Goal: Task Accomplishment & Management: Complete application form

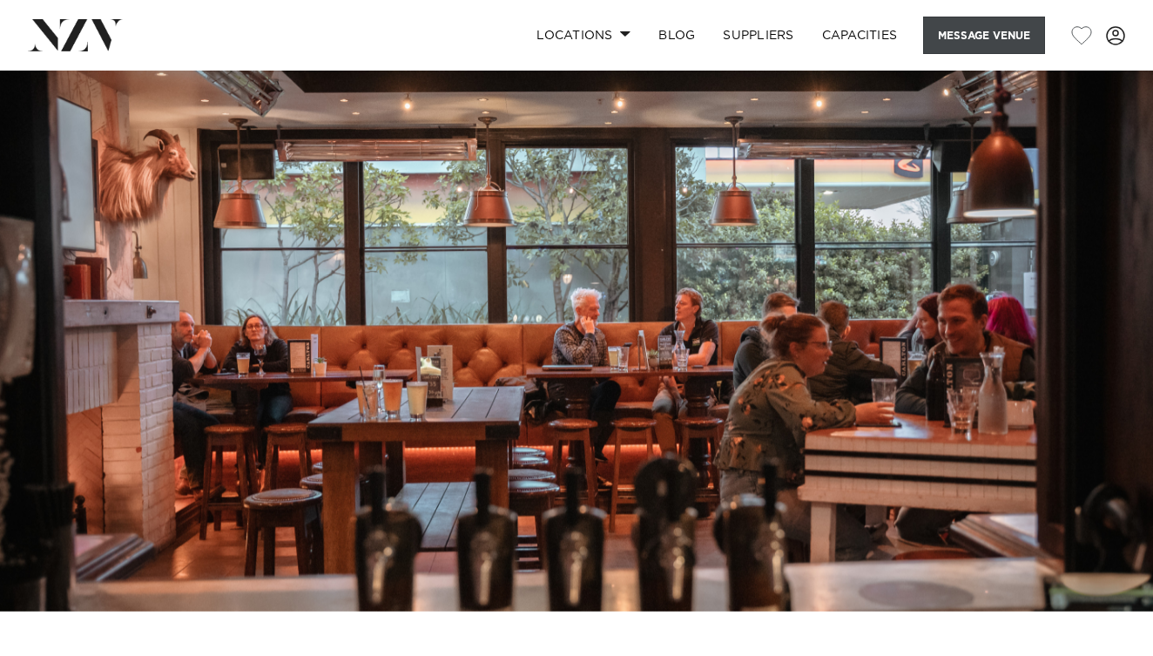
click at [975, 37] on button "Message Venue" at bounding box center [984, 35] width 122 height 37
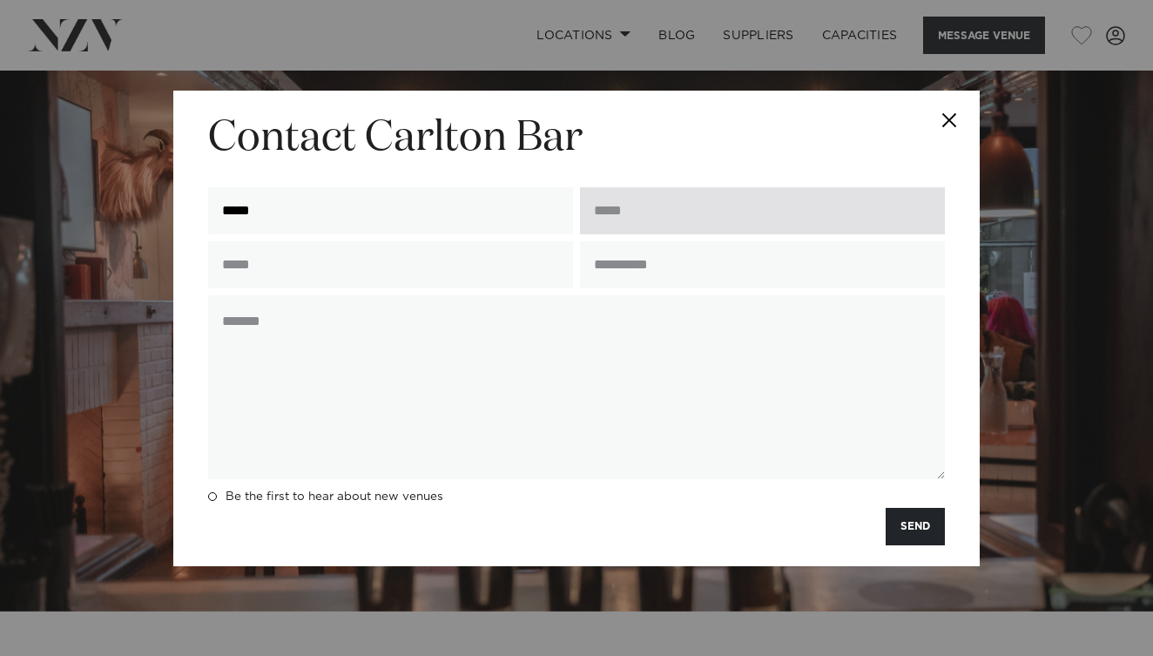
click at [652, 219] on input "email" at bounding box center [762, 210] width 365 height 47
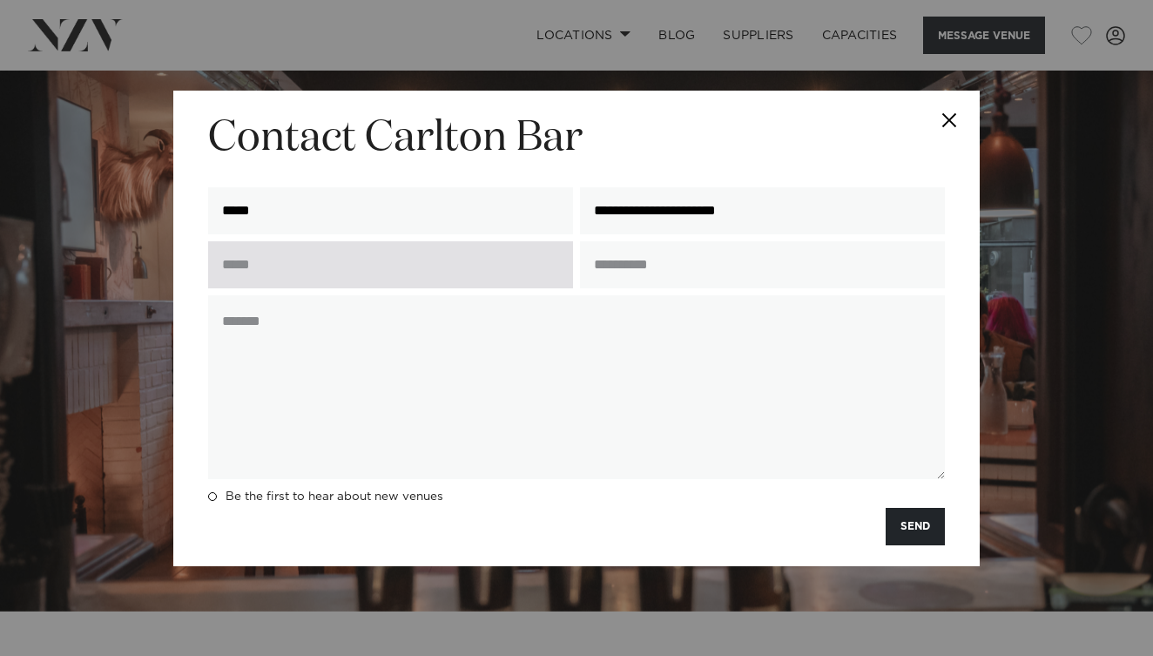
type input "**********"
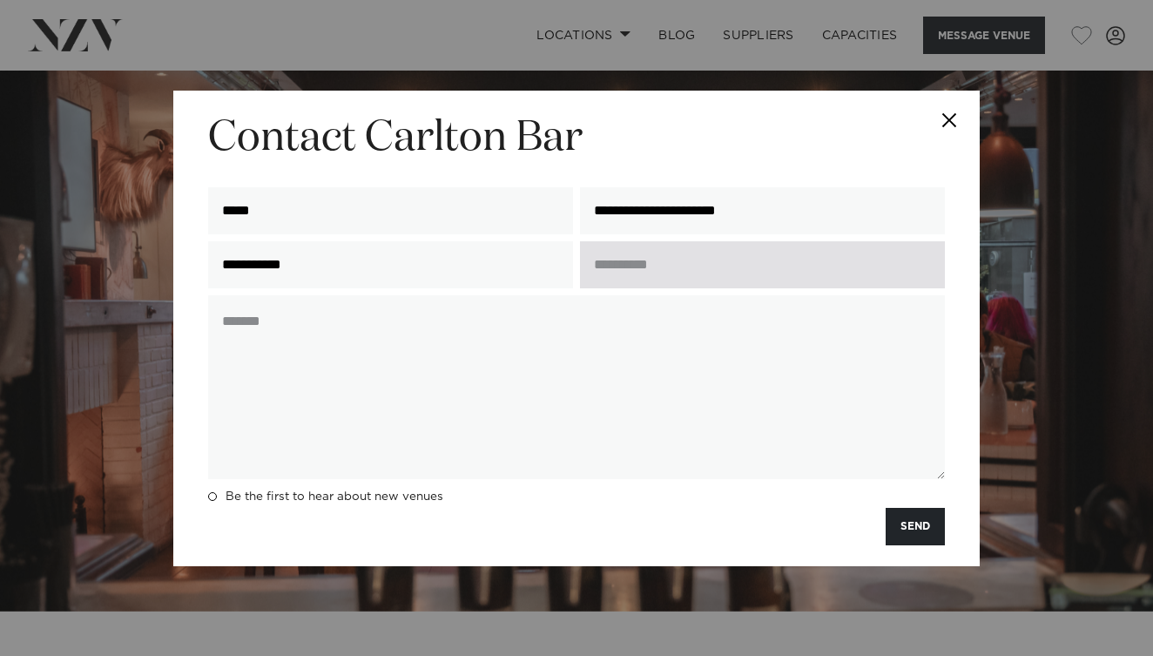
type input "**********"
click at [709, 280] on input "text" at bounding box center [762, 264] width 365 height 47
click at [669, 273] on input "**********" at bounding box center [762, 264] width 365 height 47
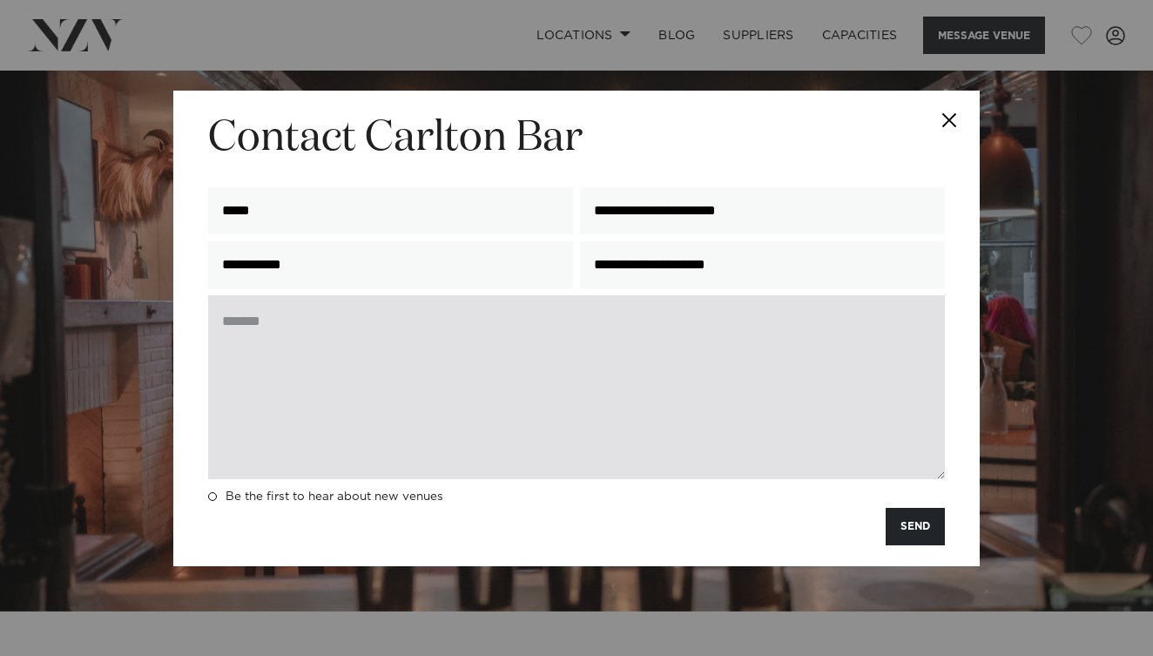
type input "**********"
click at [631, 330] on textarea at bounding box center [576, 387] width 737 height 184
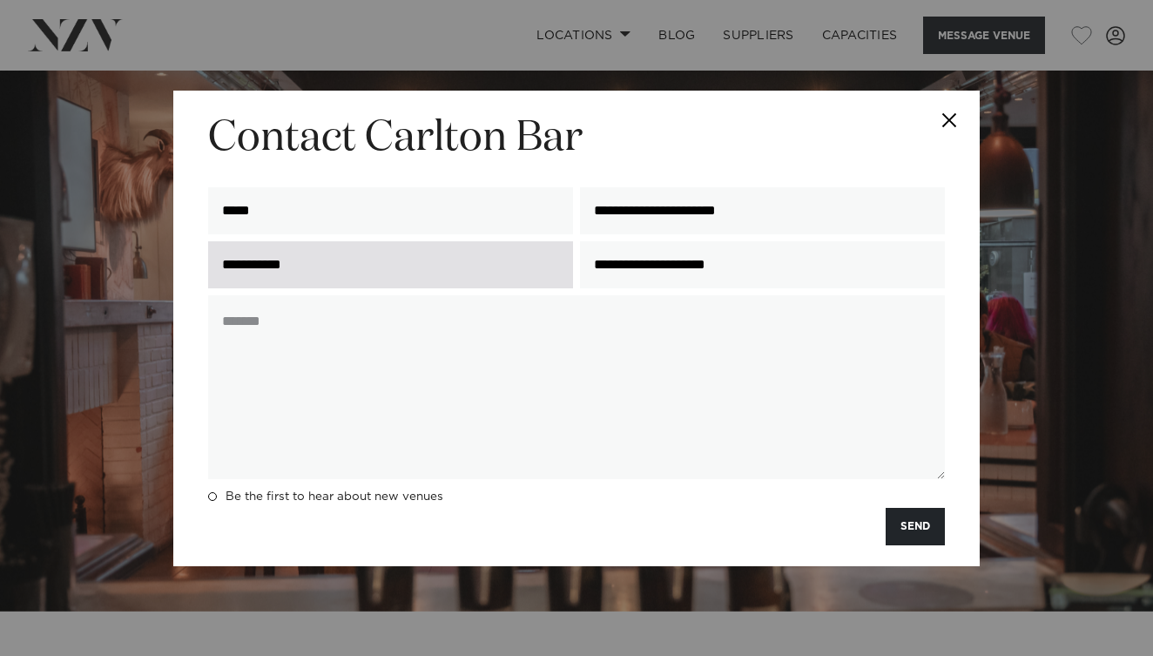
paste textarea "**********"
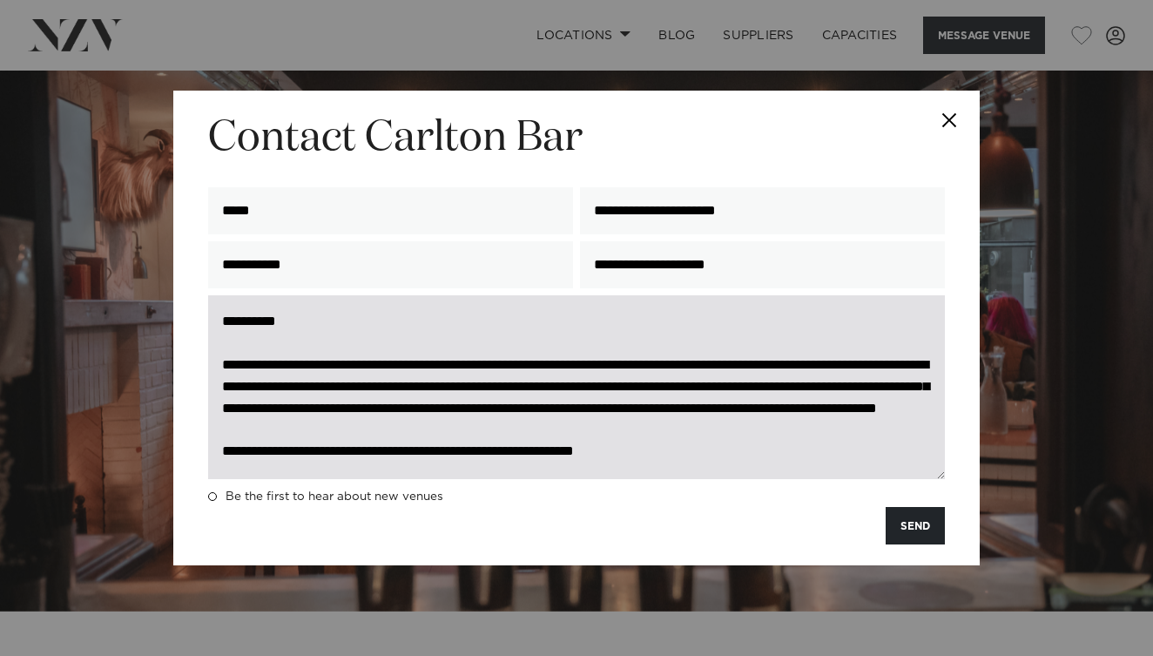
scroll to position [57, 0]
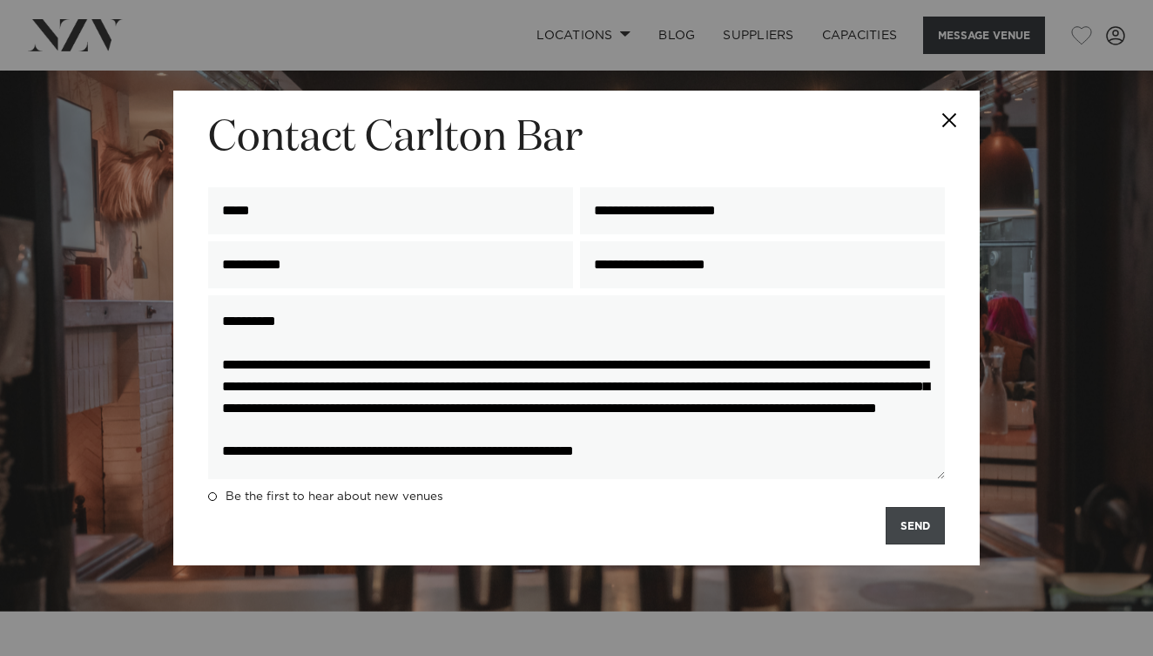
type textarea "**********"
click at [905, 520] on button "SEND" at bounding box center [915, 525] width 59 height 37
click at [913, 521] on button "SEND" at bounding box center [915, 525] width 59 height 37
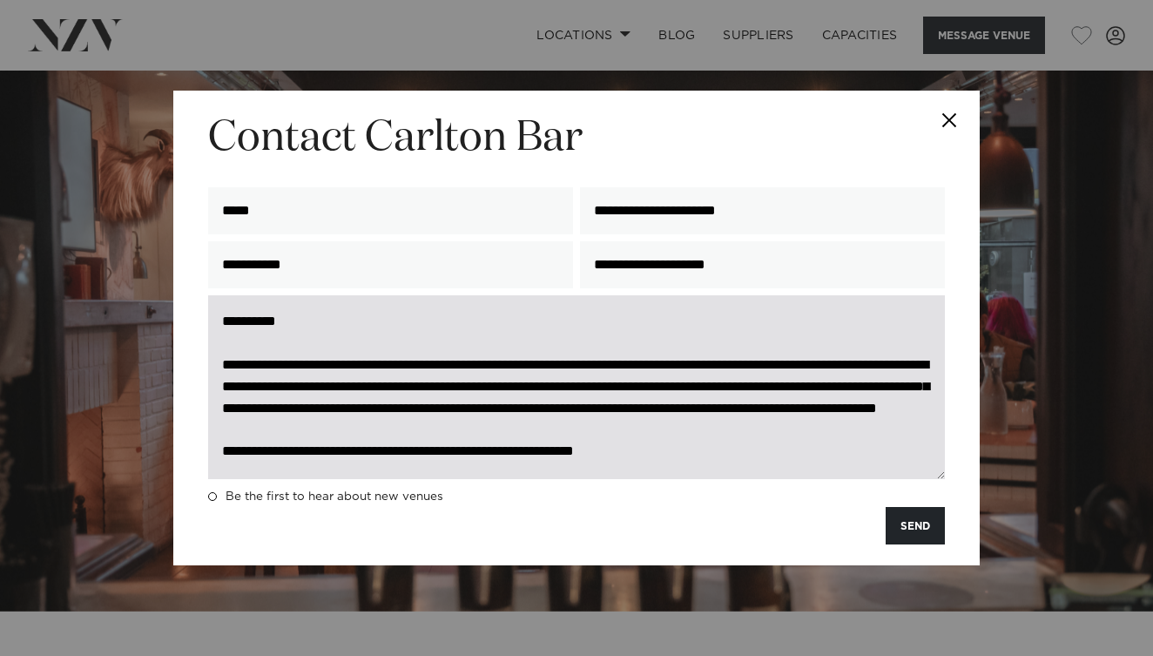
scroll to position [0, 0]
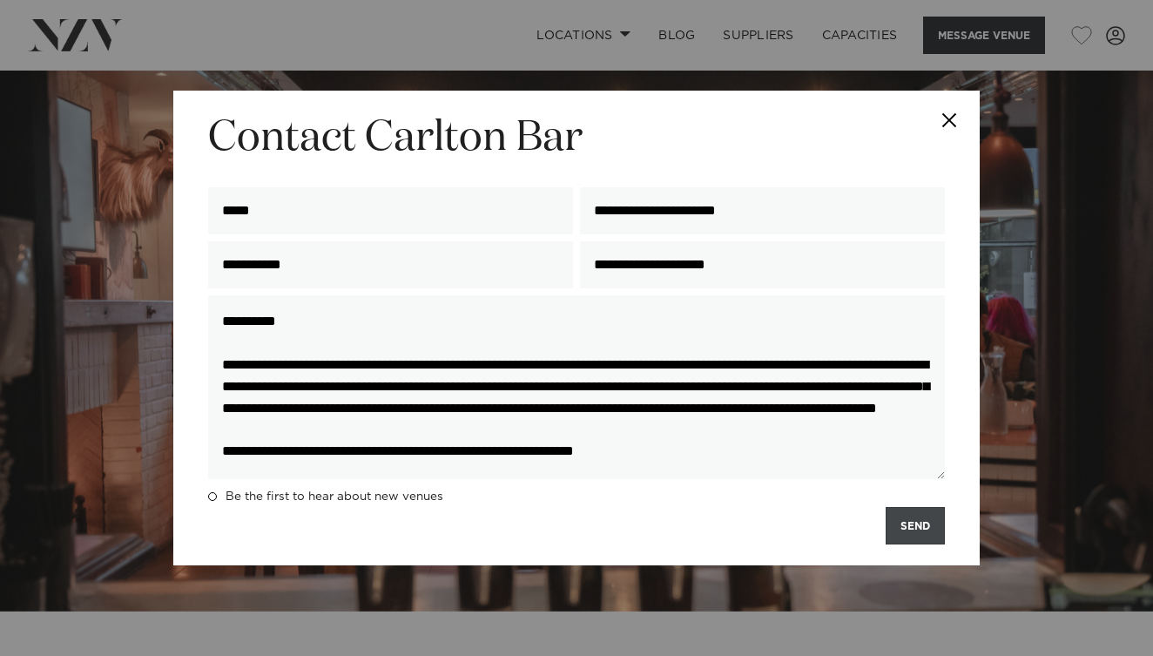
click at [913, 531] on button "SEND" at bounding box center [915, 525] width 59 height 37
click at [209, 498] on span at bounding box center [212, 496] width 9 height 9
click at [911, 523] on button "SEND" at bounding box center [915, 525] width 59 height 37
click at [945, 117] on button "Close" at bounding box center [949, 121] width 61 height 61
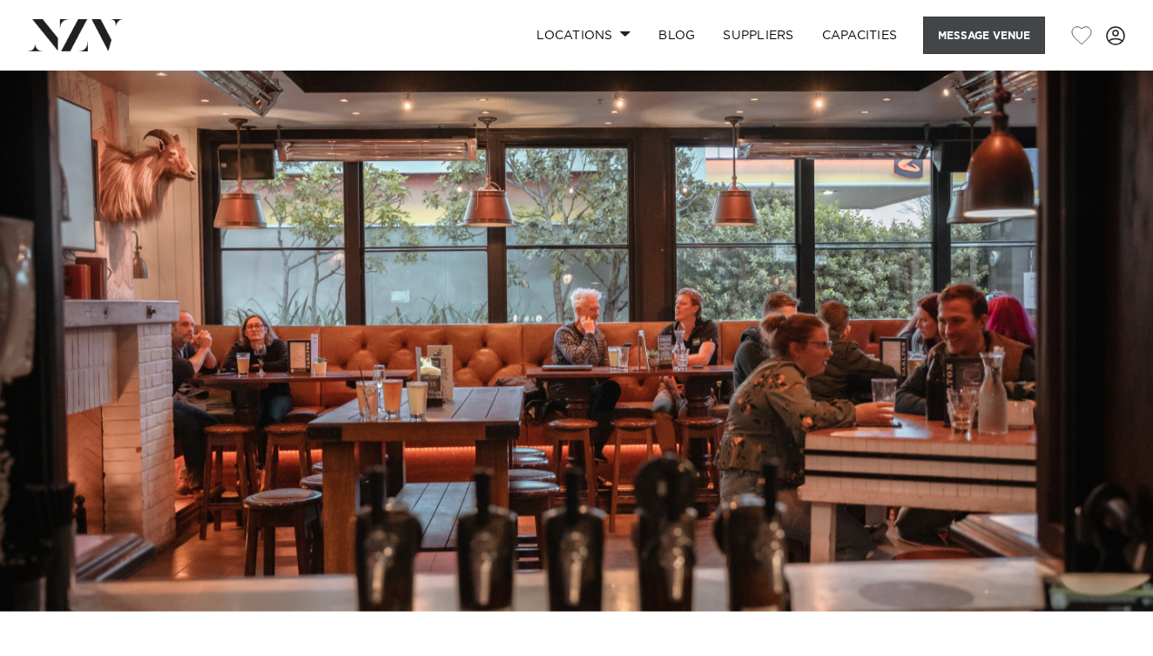
click at [984, 43] on button "Message Venue" at bounding box center [984, 35] width 122 height 37
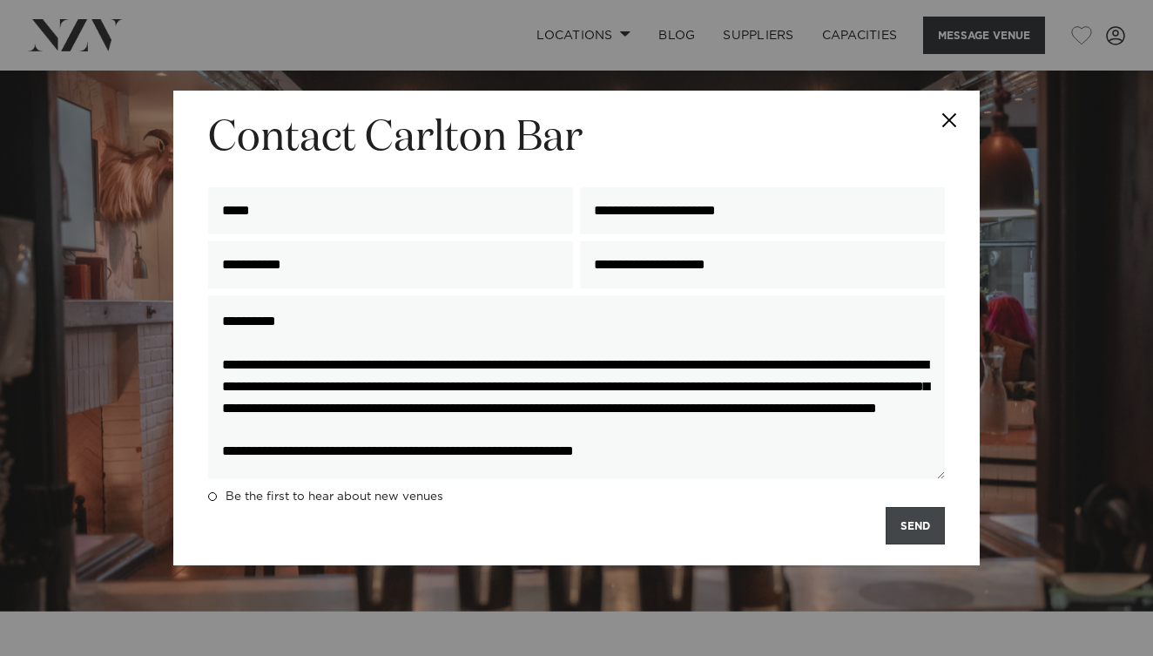
click at [929, 531] on button "SEND" at bounding box center [915, 525] width 59 height 37
click at [956, 116] on button "Close" at bounding box center [949, 121] width 61 height 61
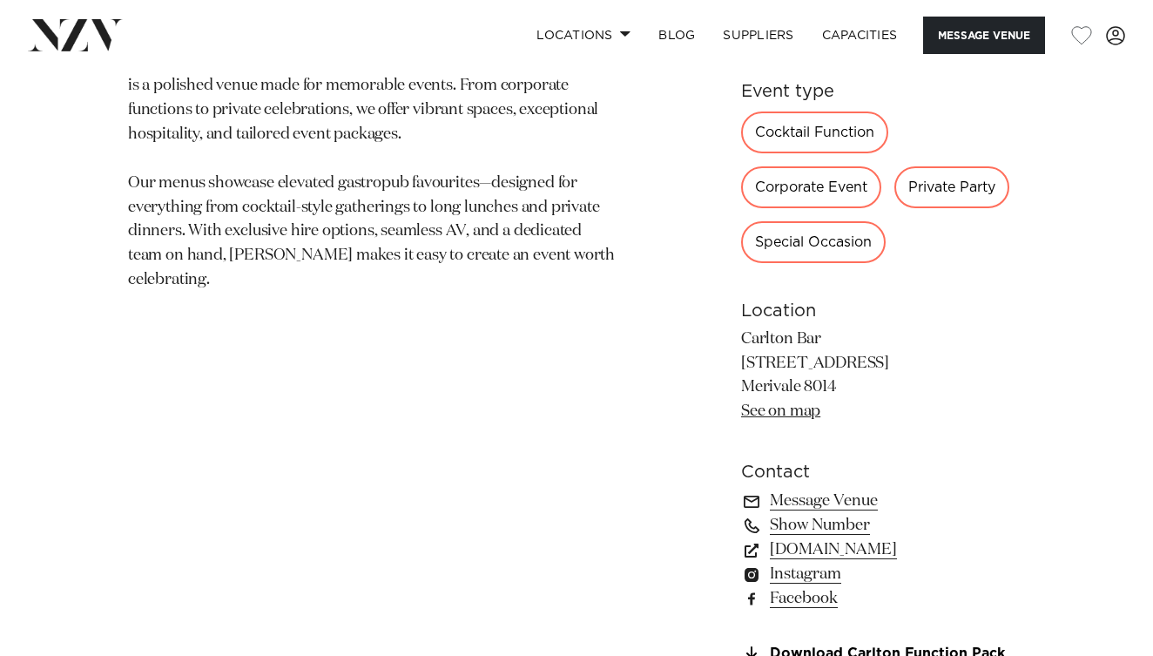
scroll to position [909, 0]
click at [828, 240] on div "Special Occasion" at bounding box center [813, 242] width 145 height 42
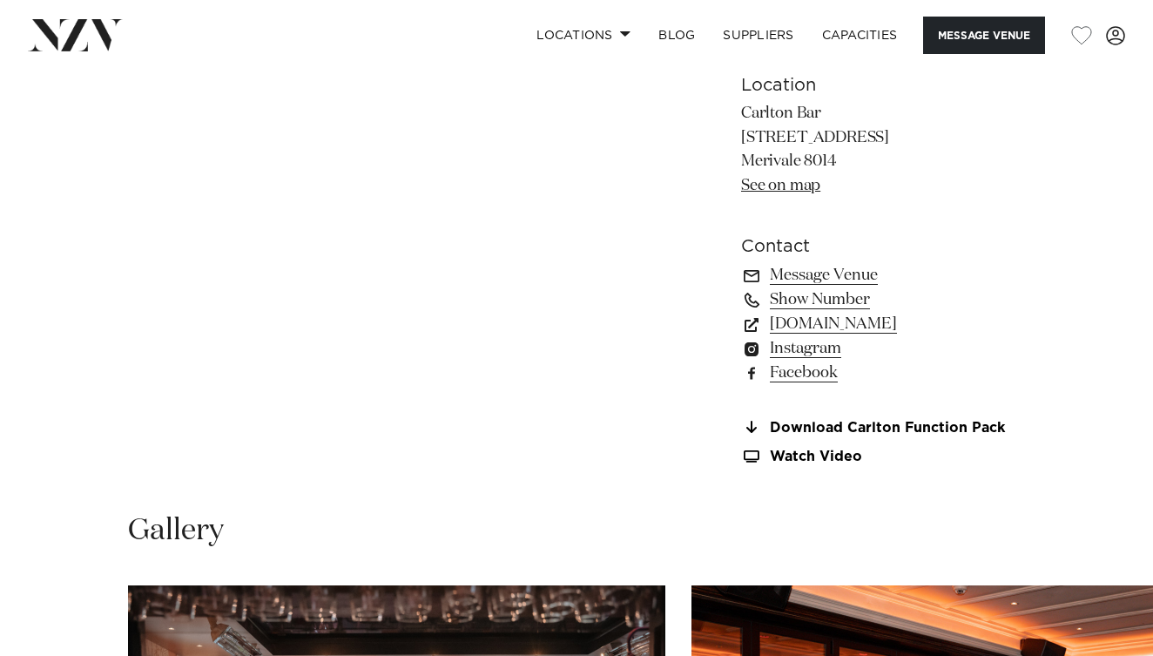
scroll to position [1152, 0]
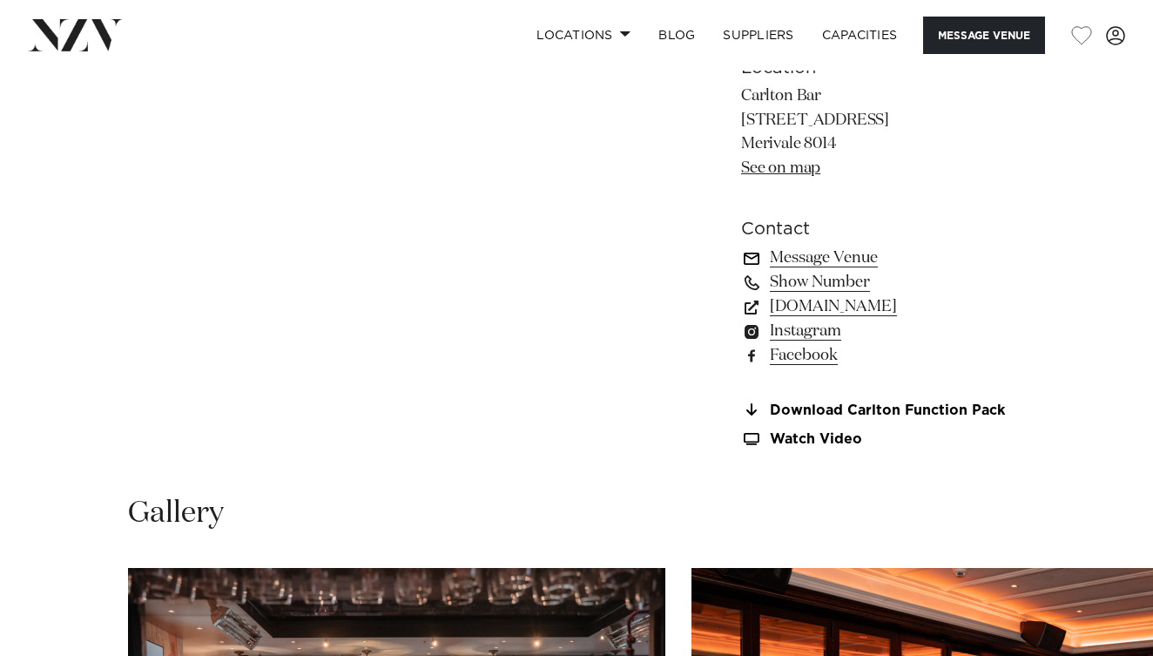
click at [801, 260] on link "Message Venue" at bounding box center [883, 258] width 284 height 24
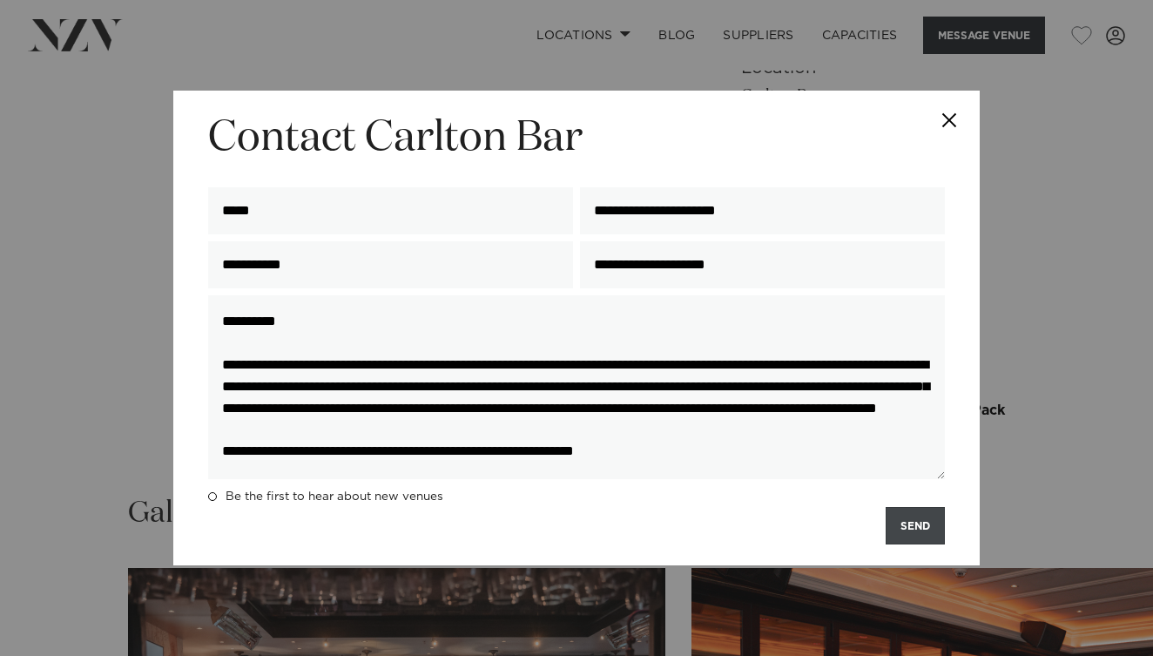
click at [913, 523] on button "SEND" at bounding box center [915, 525] width 59 height 37
click at [949, 115] on button "Close" at bounding box center [949, 121] width 61 height 61
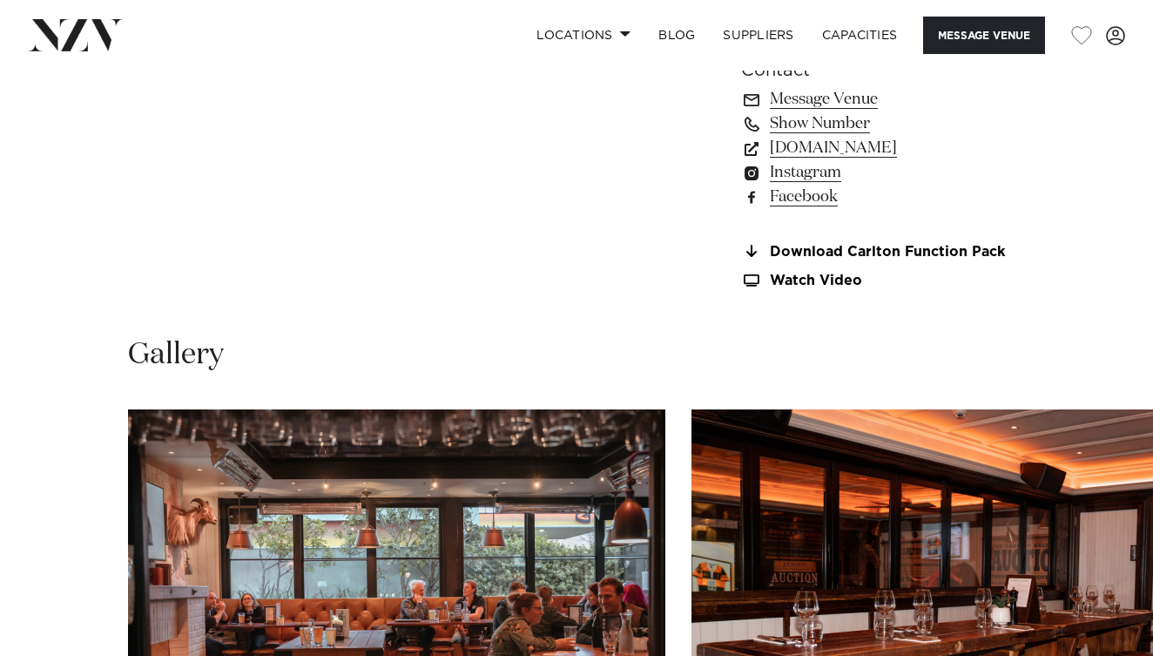
scroll to position [1307, 0]
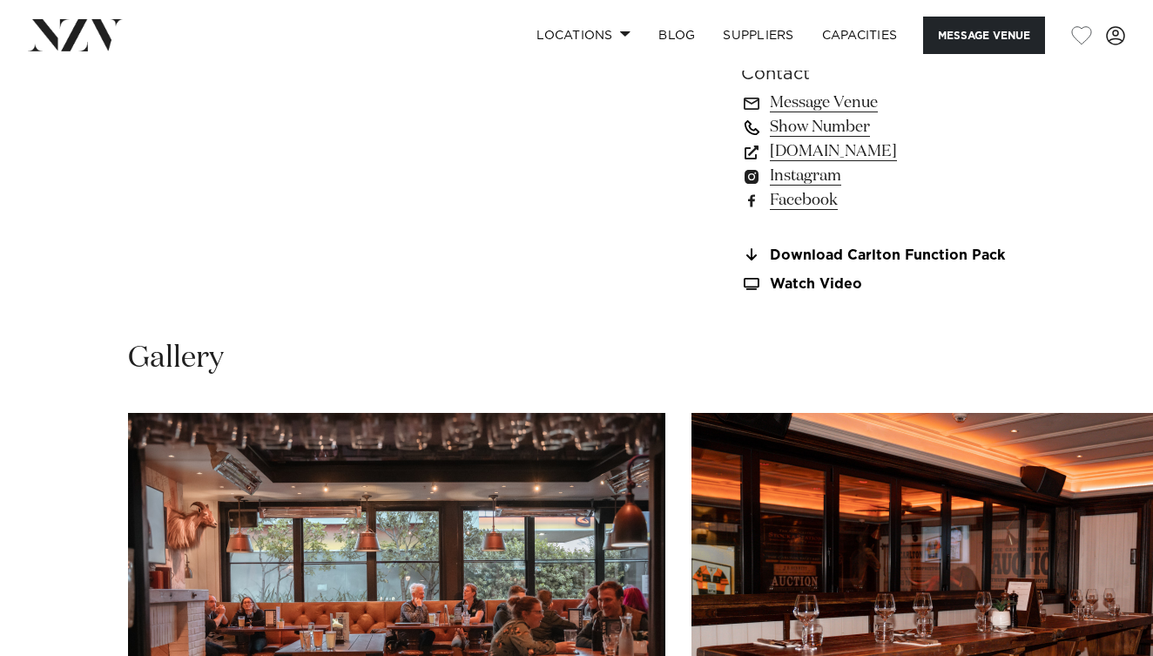
click at [840, 125] on link "Show Number" at bounding box center [883, 127] width 284 height 24
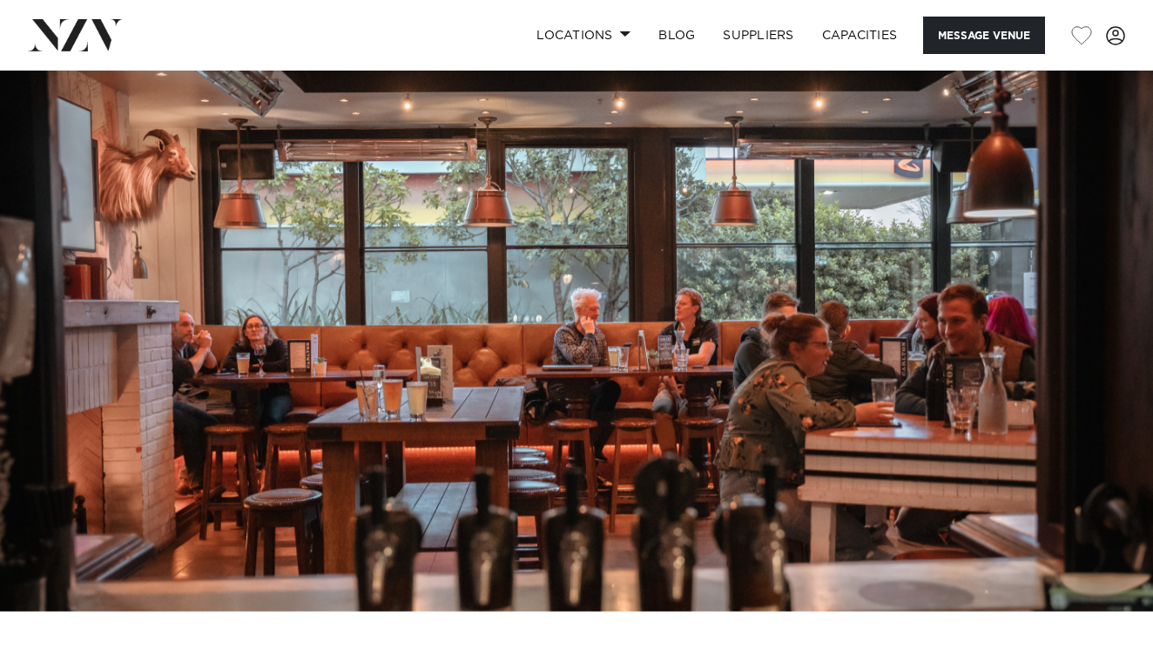
scroll to position [0, 0]
click at [990, 38] on button "Message Venue" at bounding box center [984, 35] width 122 height 37
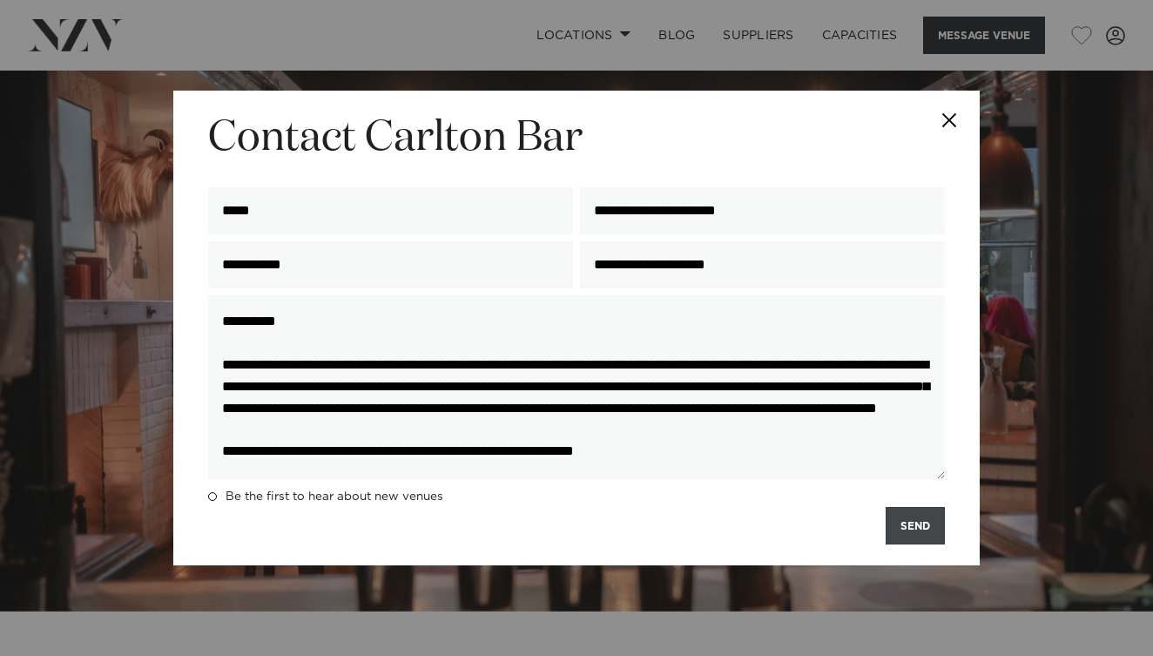
click at [896, 531] on button "SEND" at bounding box center [915, 525] width 59 height 37
click at [952, 114] on button "Close" at bounding box center [949, 121] width 61 height 61
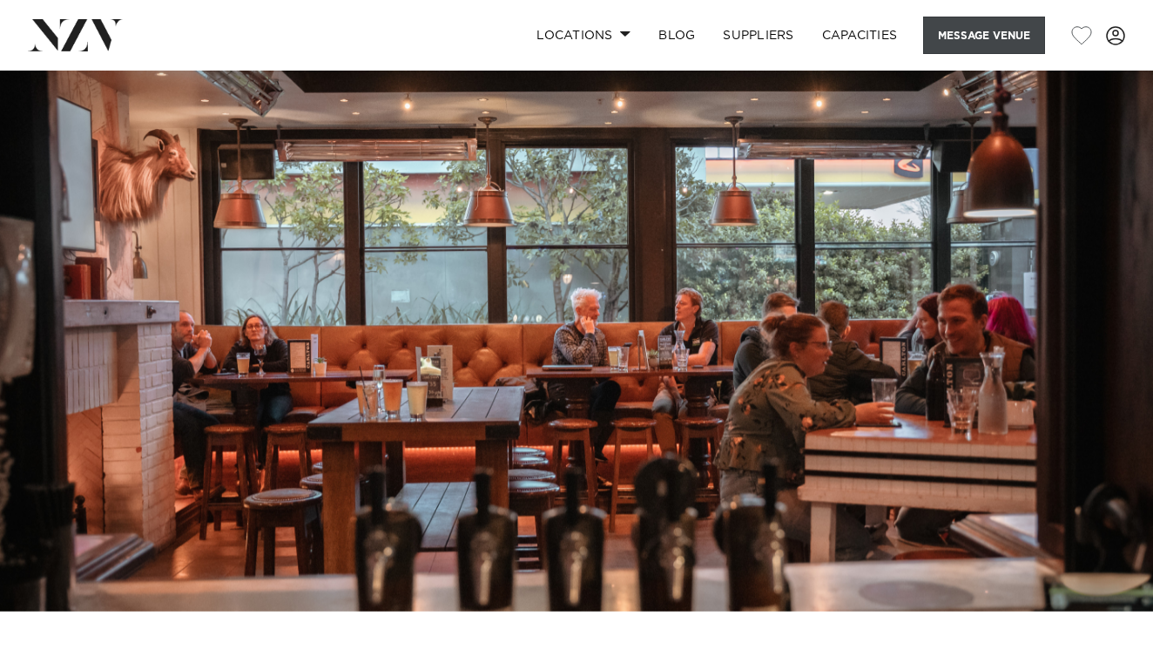
click at [949, 25] on button "Message Venue" at bounding box center [984, 35] width 122 height 37
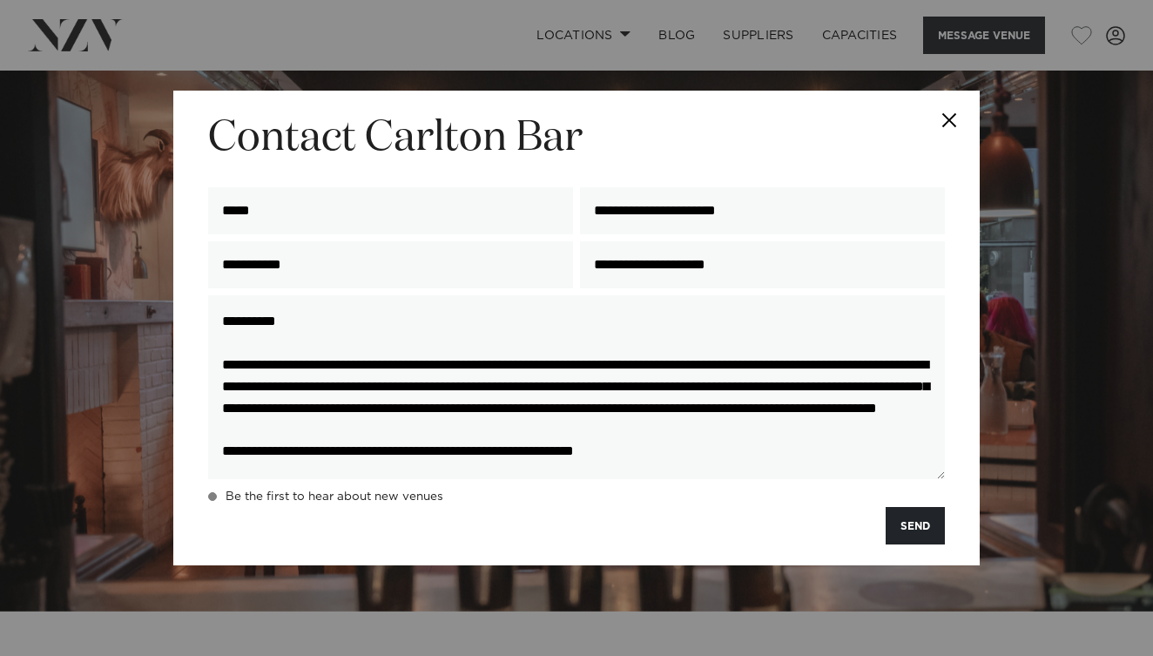
click at [212, 495] on span at bounding box center [212, 496] width 9 height 9
